Goal: Register for event/course

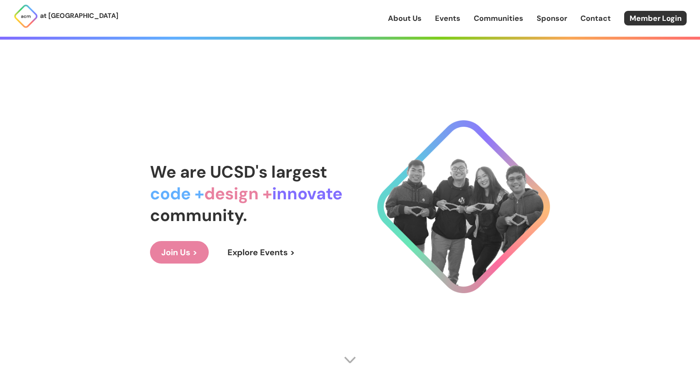
click at [281, 250] on link "Explore Events >" at bounding box center [261, 252] width 90 height 23
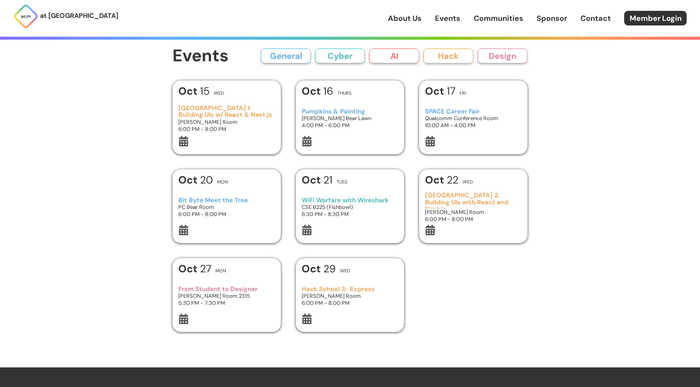
click at [213, 108] on h3 "[GEOGRAPHIC_DATA] 1: Building UIs w/ React & Next.js" at bounding box center [226, 112] width 97 height 14
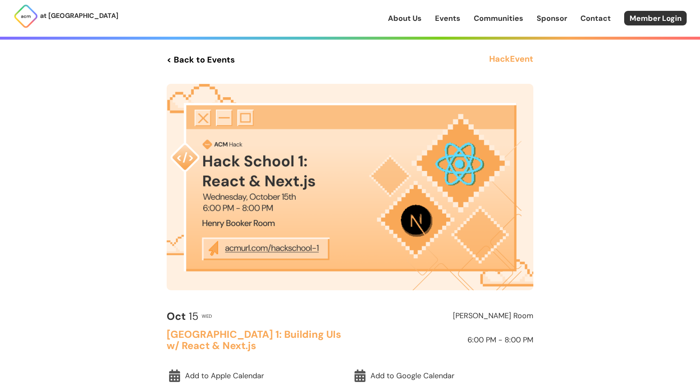
click at [269, 250] on img at bounding box center [350, 187] width 367 height 206
click at [264, 248] on img at bounding box center [350, 187] width 367 height 206
click at [234, 246] on img at bounding box center [350, 187] width 367 height 206
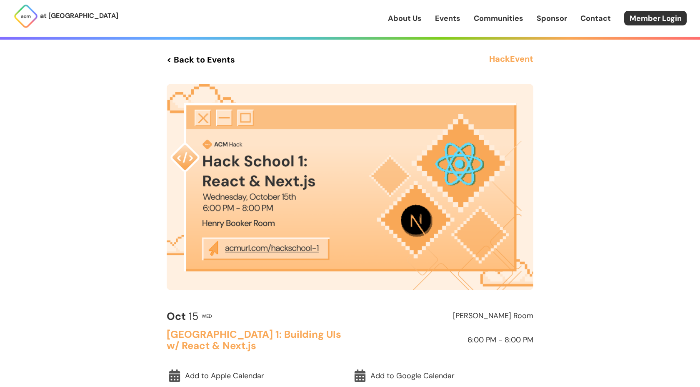
click at [234, 246] on img at bounding box center [350, 187] width 367 height 206
click at [511, 19] on link "Communities" at bounding box center [499, 18] width 50 height 11
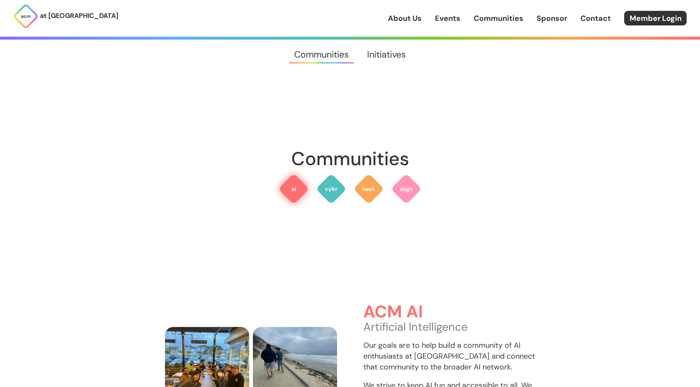
scroll to position [102, 0]
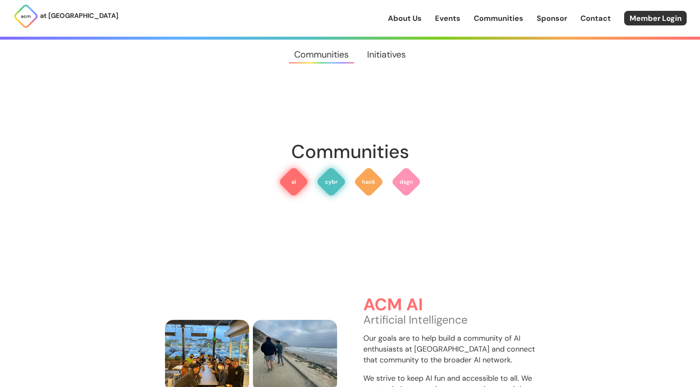
click at [332, 172] on img at bounding box center [331, 182] width 30 height 30
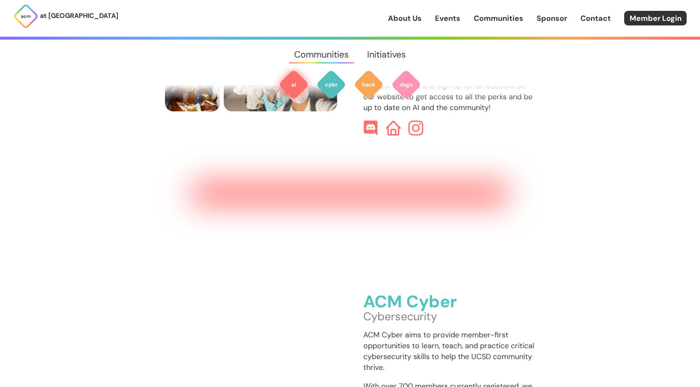
scroll to position [248, 0]
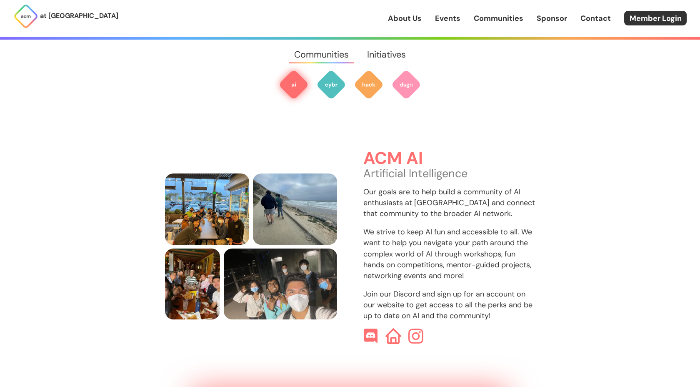
click at [397, 328] on img at bounding box center [394, 336] width 16 height 16
